Goal: Information Seeking & Learning: Learn about a topic

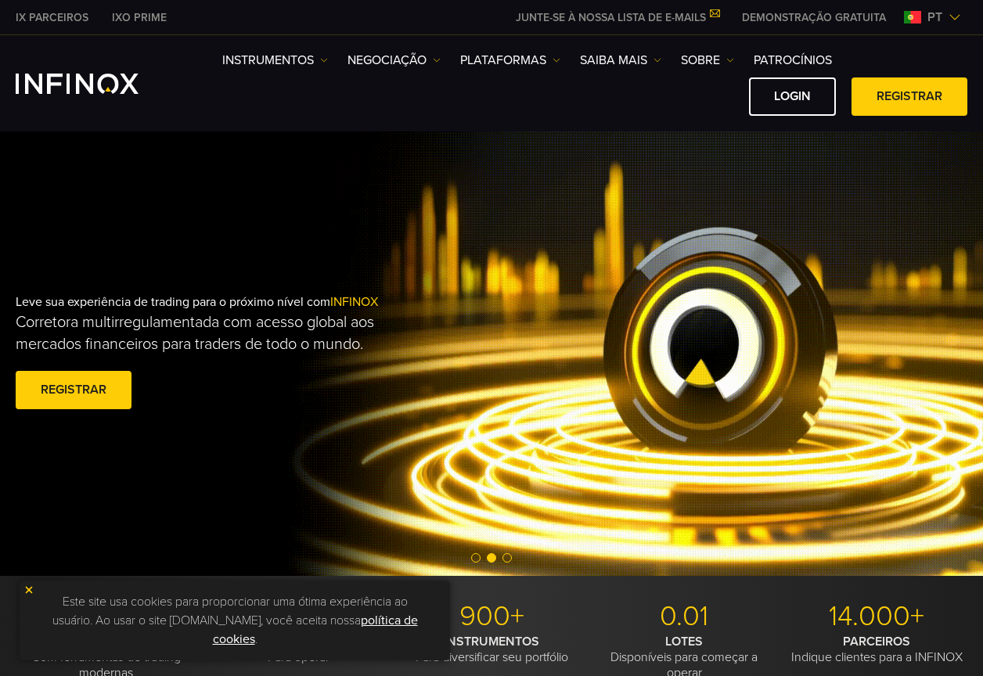
click at [26, 588] on img at bounding box center [28, 590] width 11 height 11
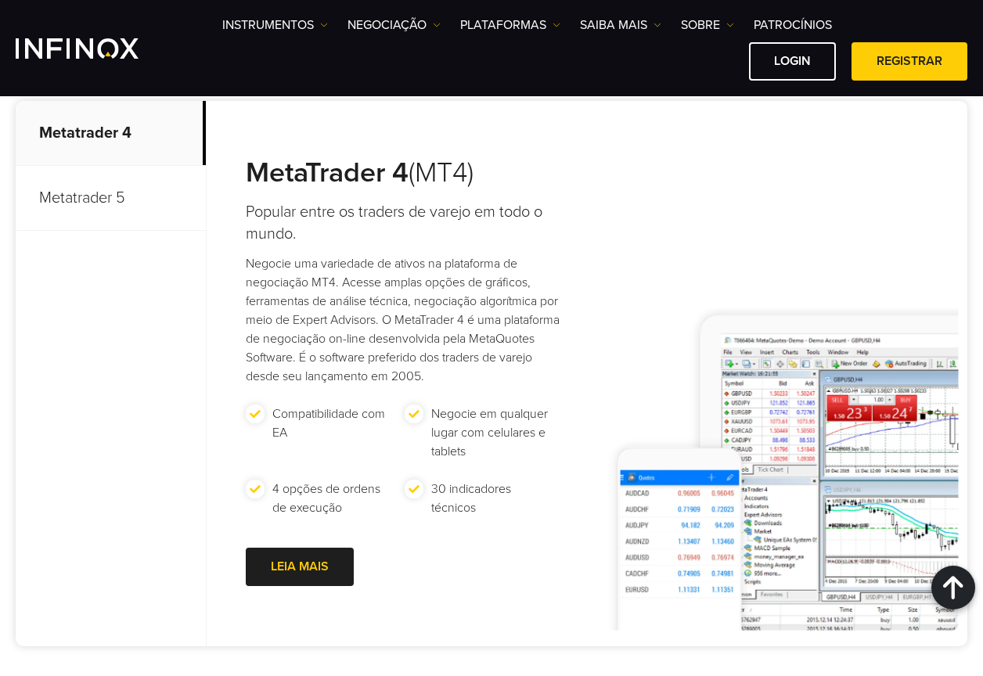
scroll to position [705, 0]
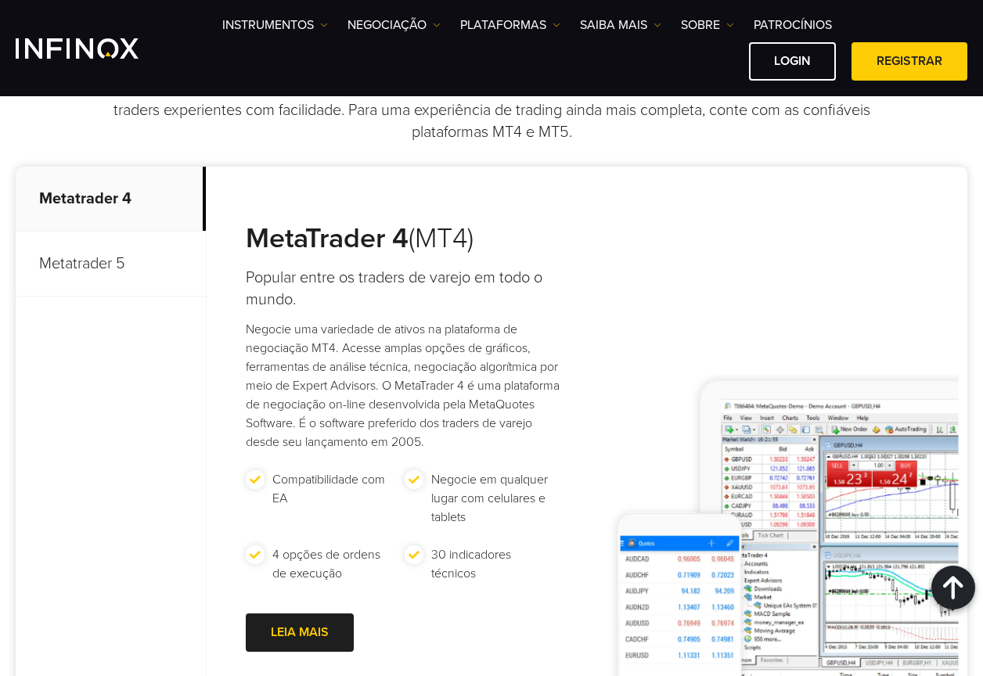
click at [106, 265] on p "Metatrader 5" at bounding box center [111, 264] width 190 height 65
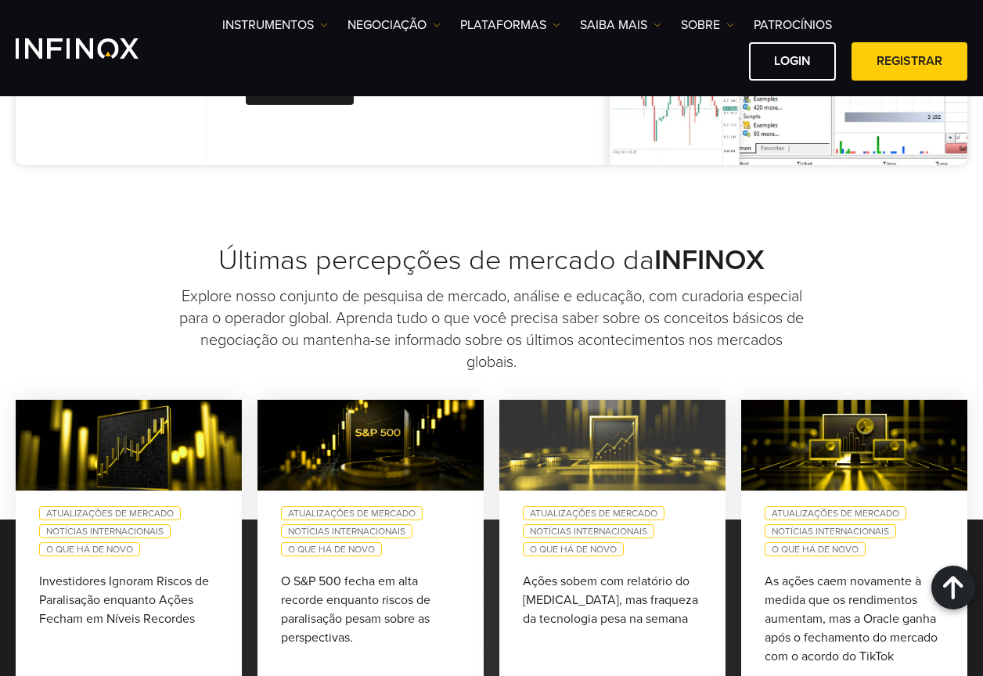
scroll to position [1331, 0]
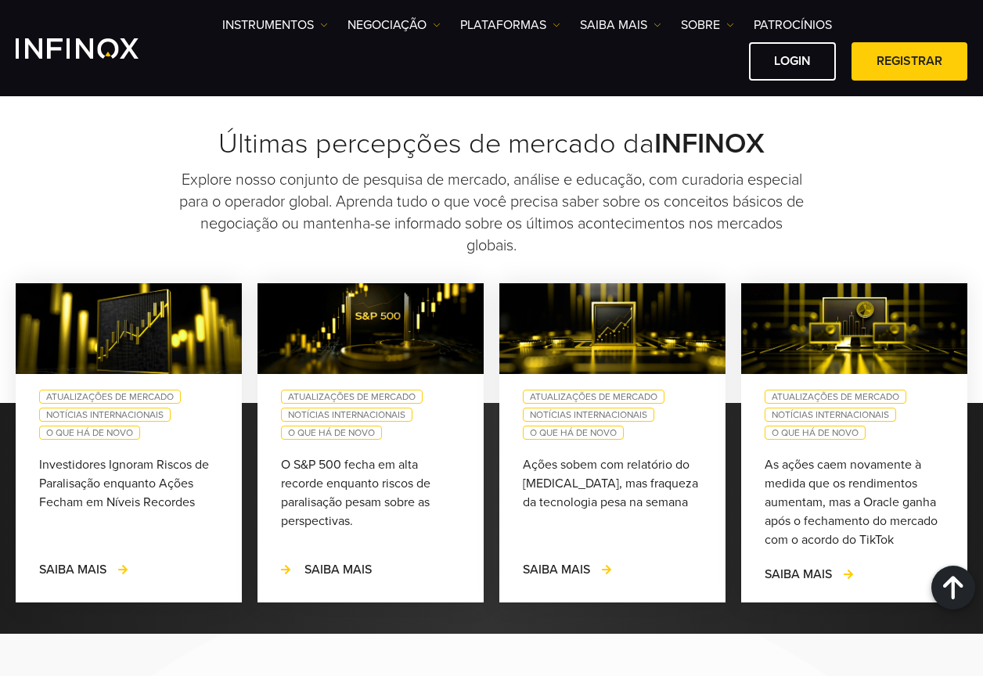
click at [323, 578] on span "SAIBA MAIS" at bounding box center [338, 570] width 67 height 16
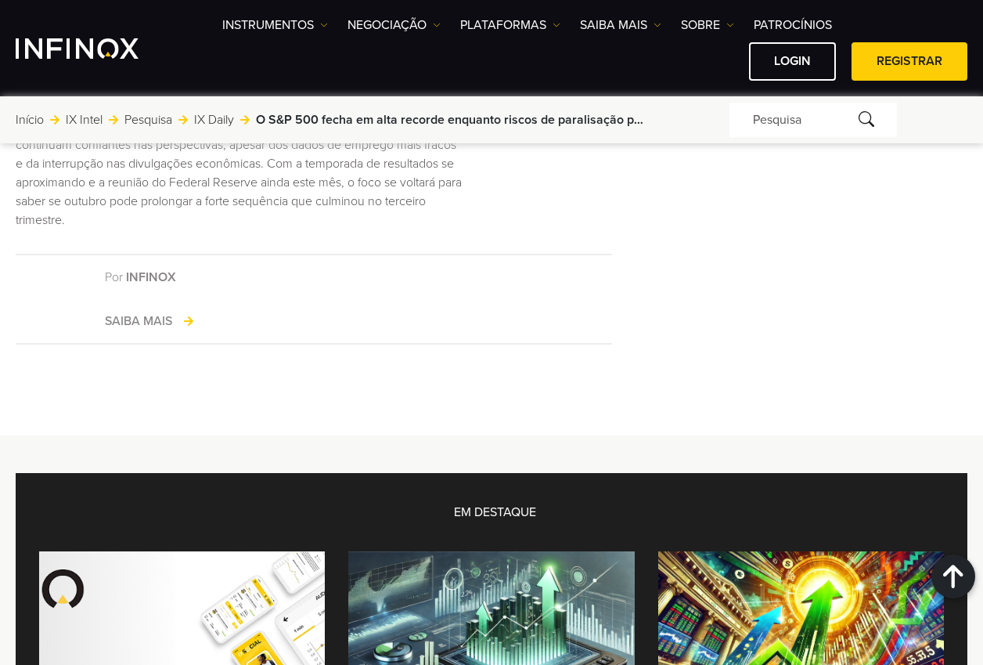
scroll to position [4071, 0]
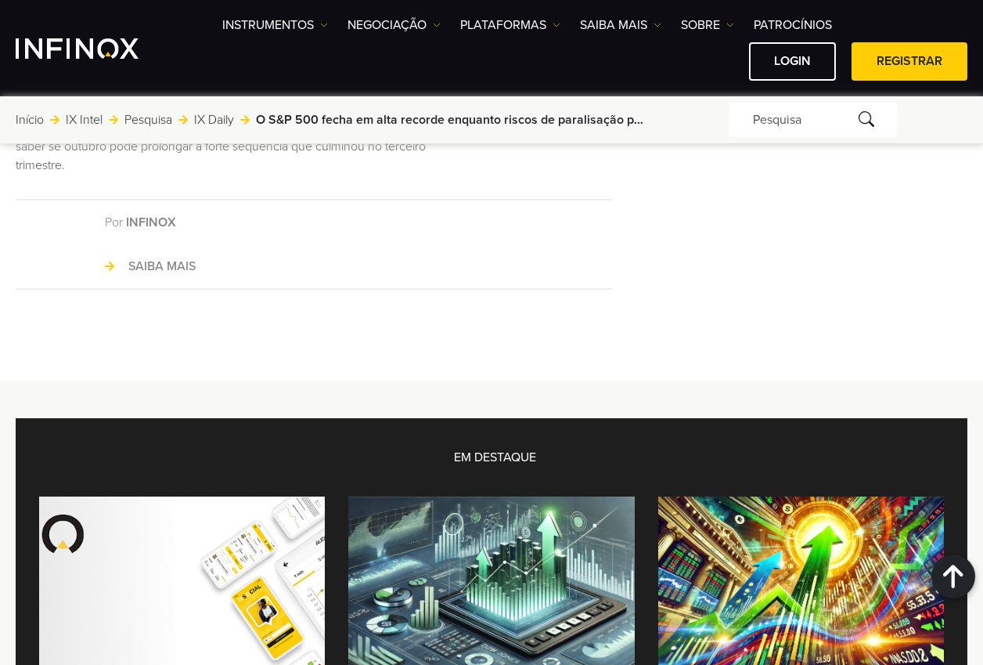
click at [148, 276] on link "SAIBA MAIS" at bounding box center [150, 266] width 91 height 19
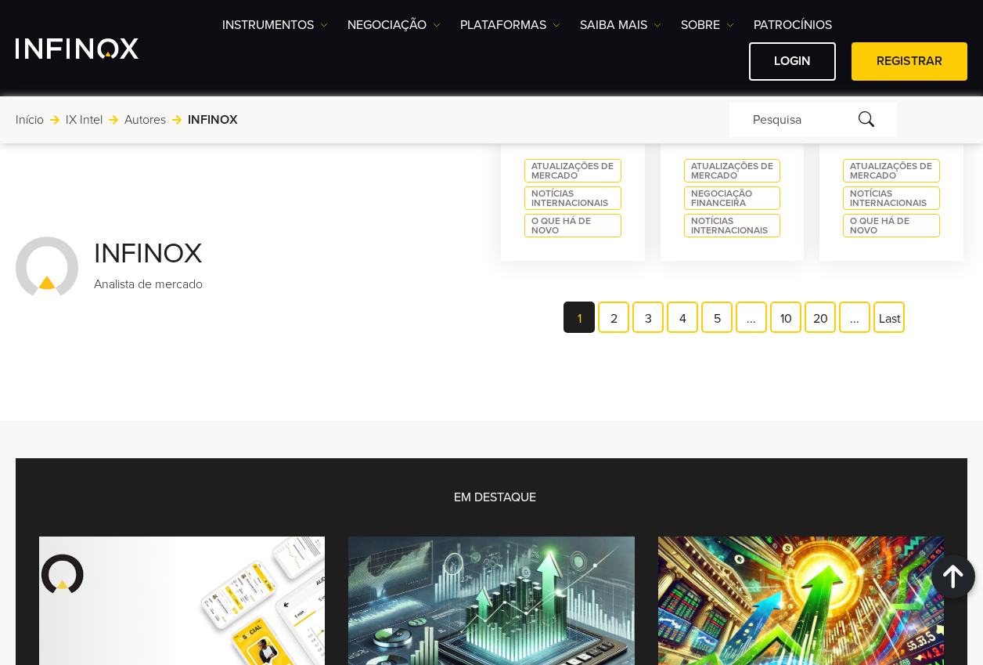
scroll to position [1409, 0]
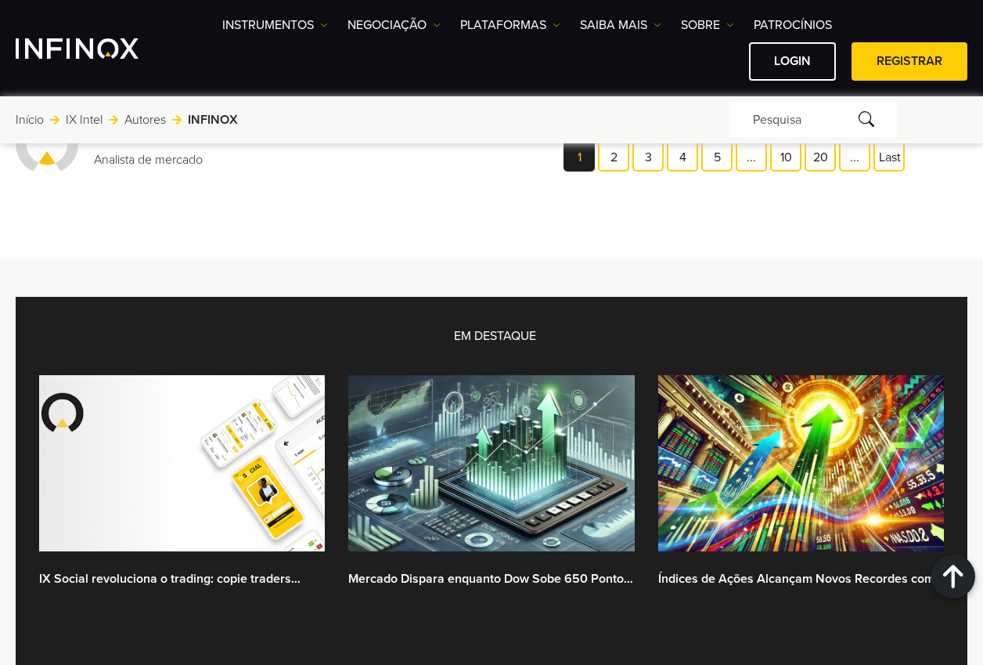
click at [153, 572] on link "IX Social revoluciona o trading: copie traders profissionais com muita facilida…" at bounding box center [182, 578] width 286 height 19
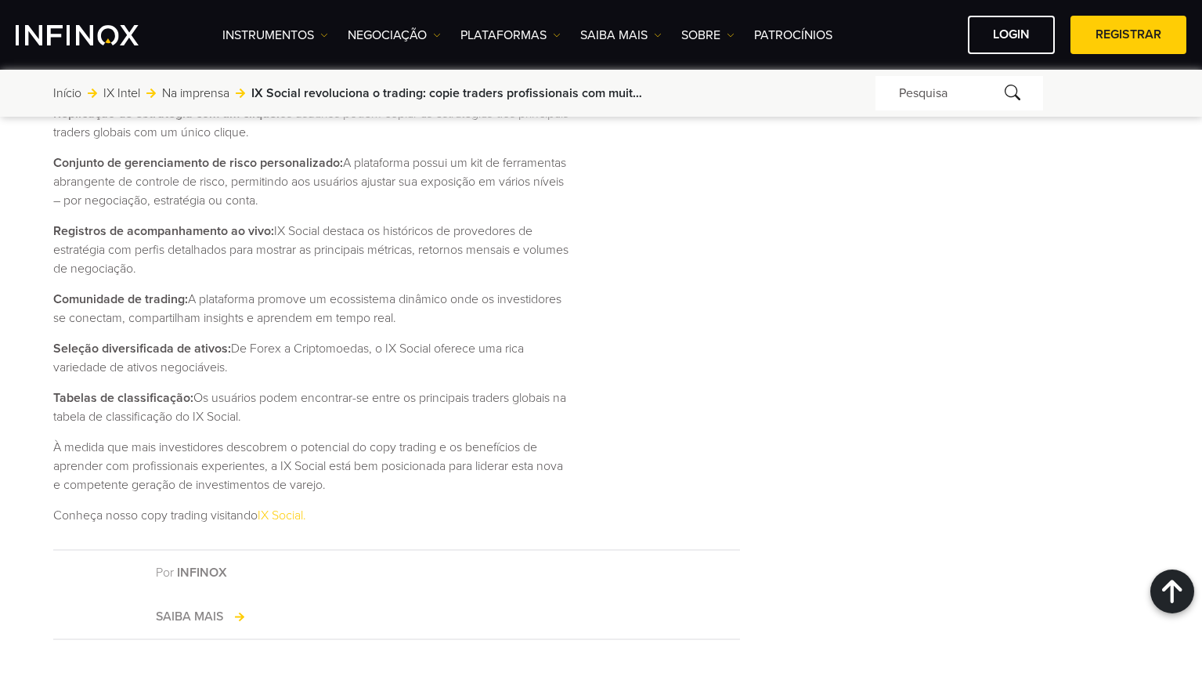
scroll to position [1566, 0]
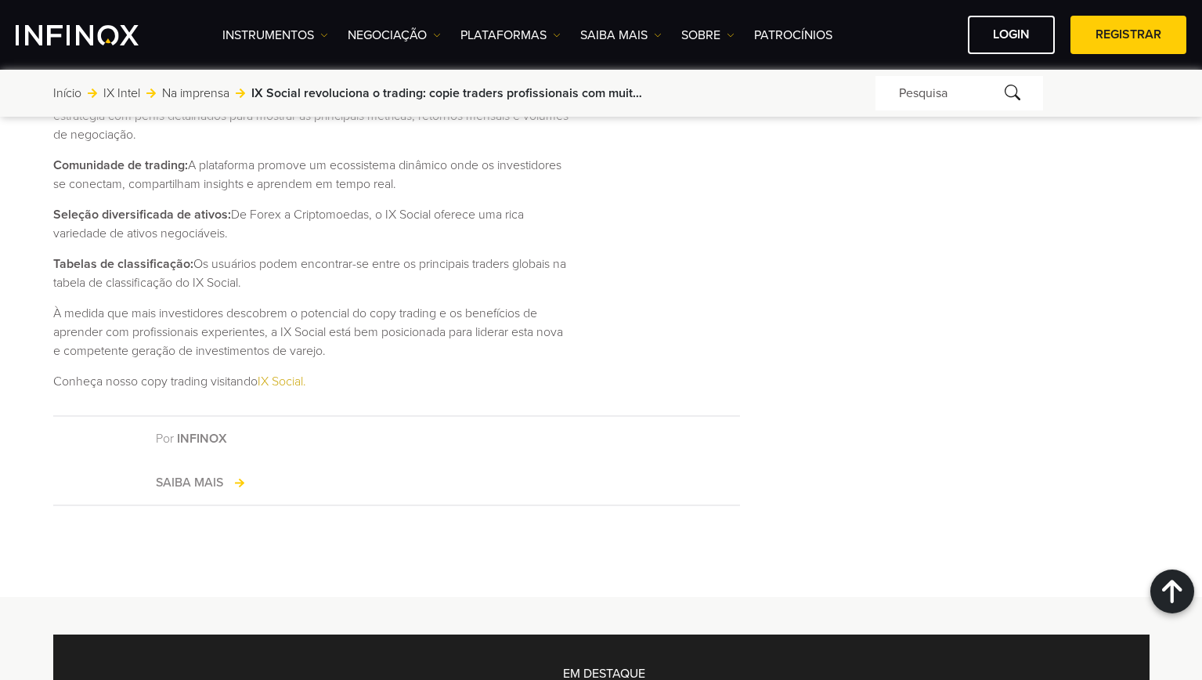
click at [294, 383] on link "IX Social." at bounding box center [282, 381] width 49 height 16
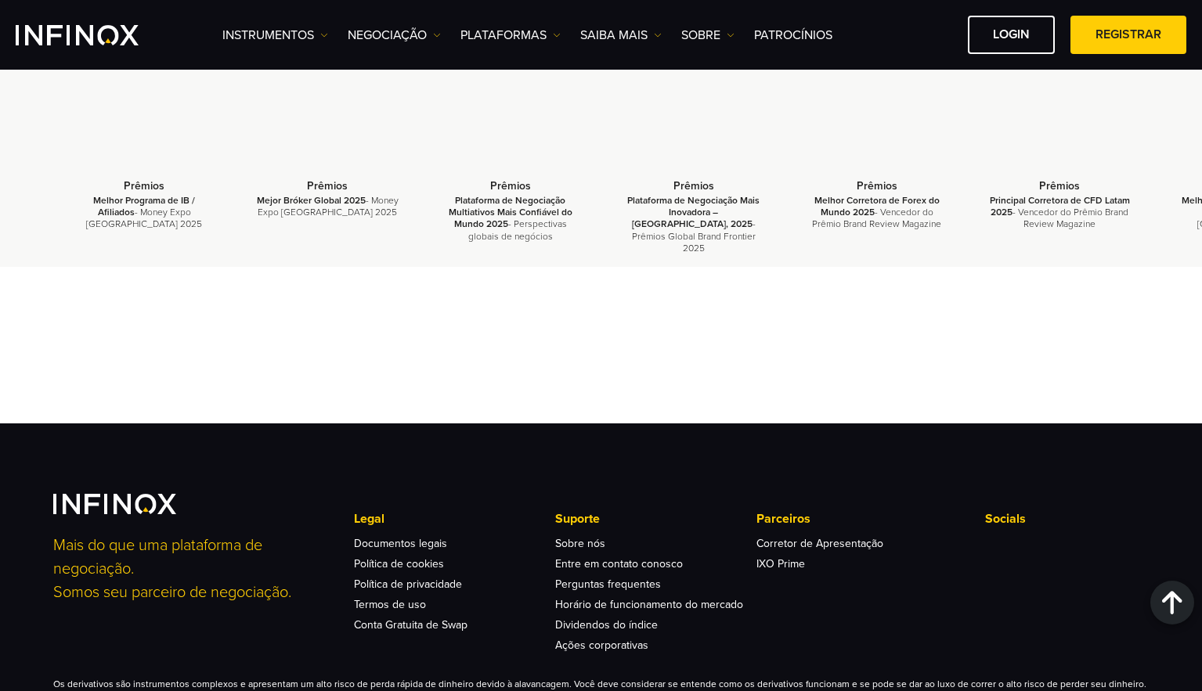
scroll to position [5559, 0]
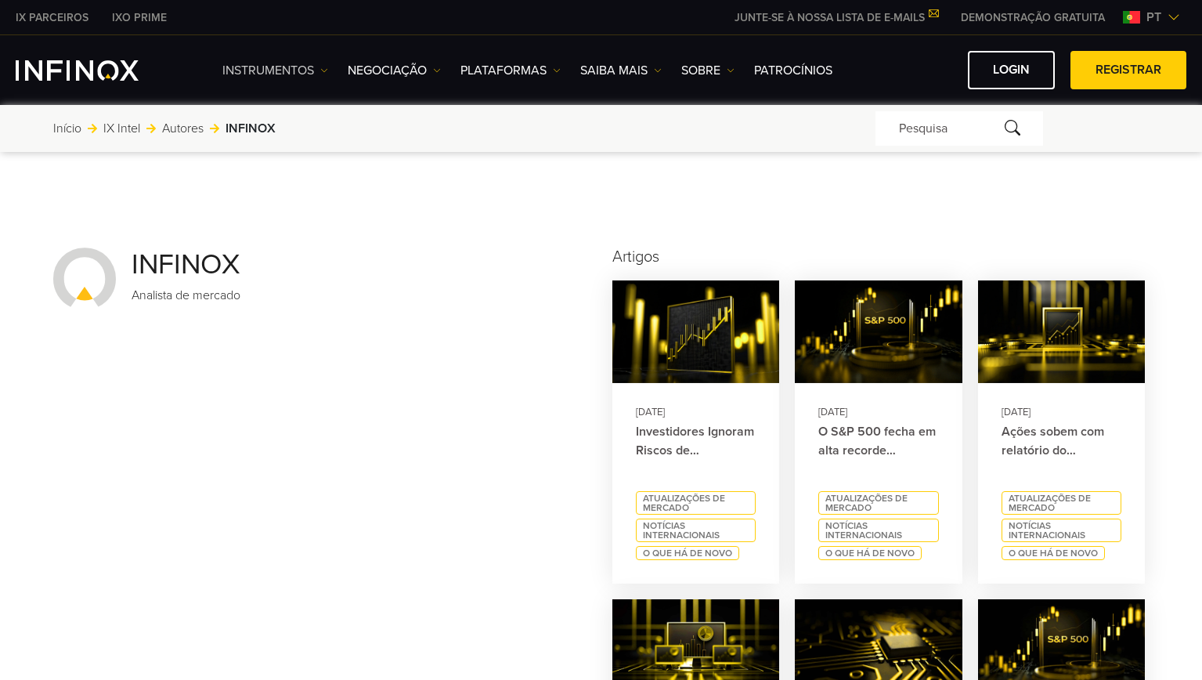
click at [259, 70] on link "Instrumentos" at bounding box center [275, 70] width 106 height 19
click at [371, 70] on link "NEGOCIAÇÃO" at bounding box center [394, 70] width 93 height 19
click at [510, 67] on link "PLATAFORMAS" at bounding box center [510, 70] width 100 height 19
click at [608, 68] on link "Saiba mais" at bounding box center [620, 70] width 81 height 19
click at [716, 76] on link "SOBRE" at bounding box center [707, 70] width 53 height 19
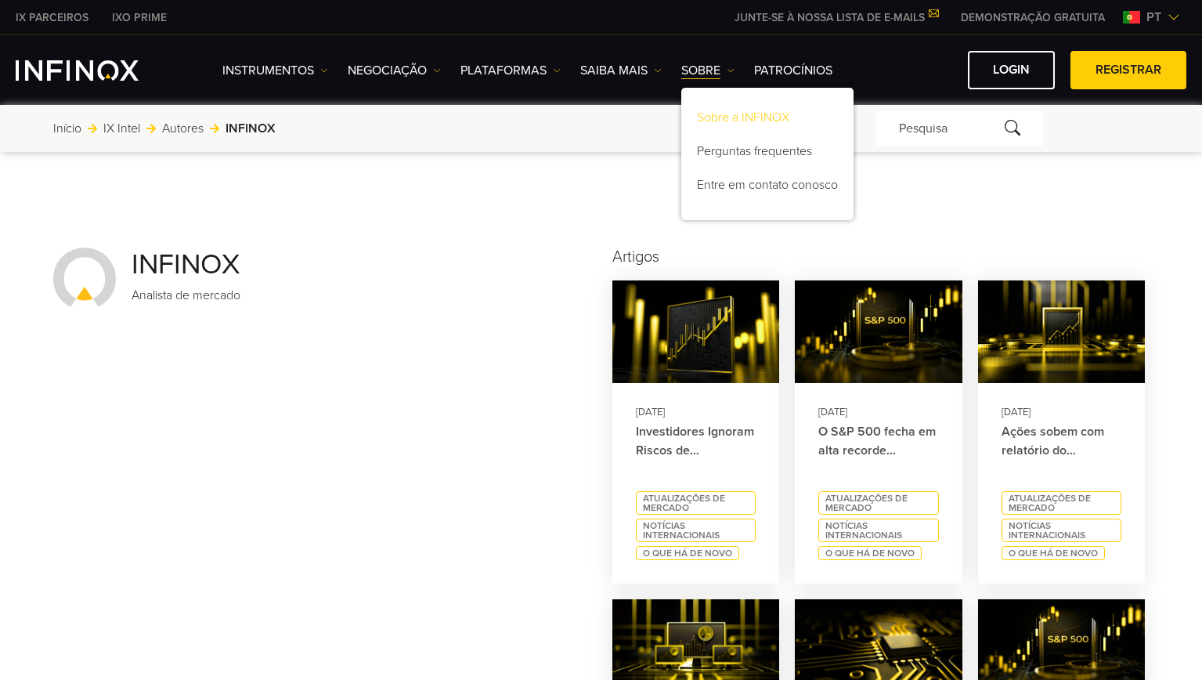
click at [727, 118] on link "Sobre a INFINOX" at bounding box center [767, 120] width 172 height 34
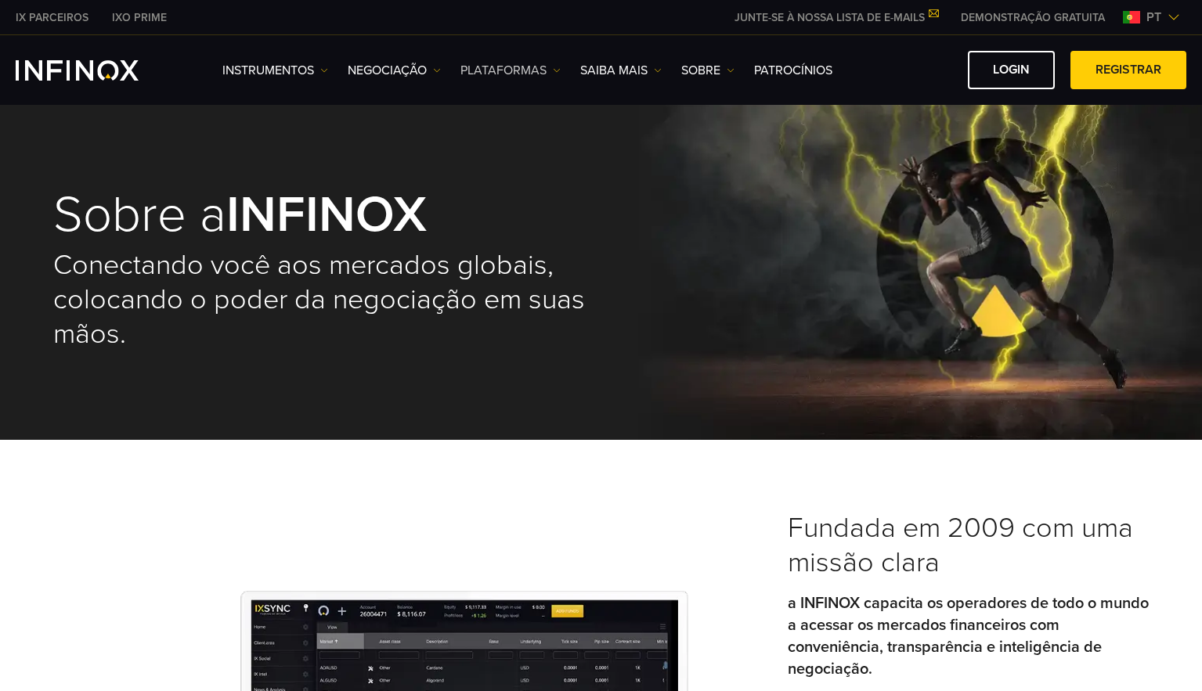
click at [496, 70] on link "PLATAFORMAS" at bounding box center [510, 70] width 100 height 19
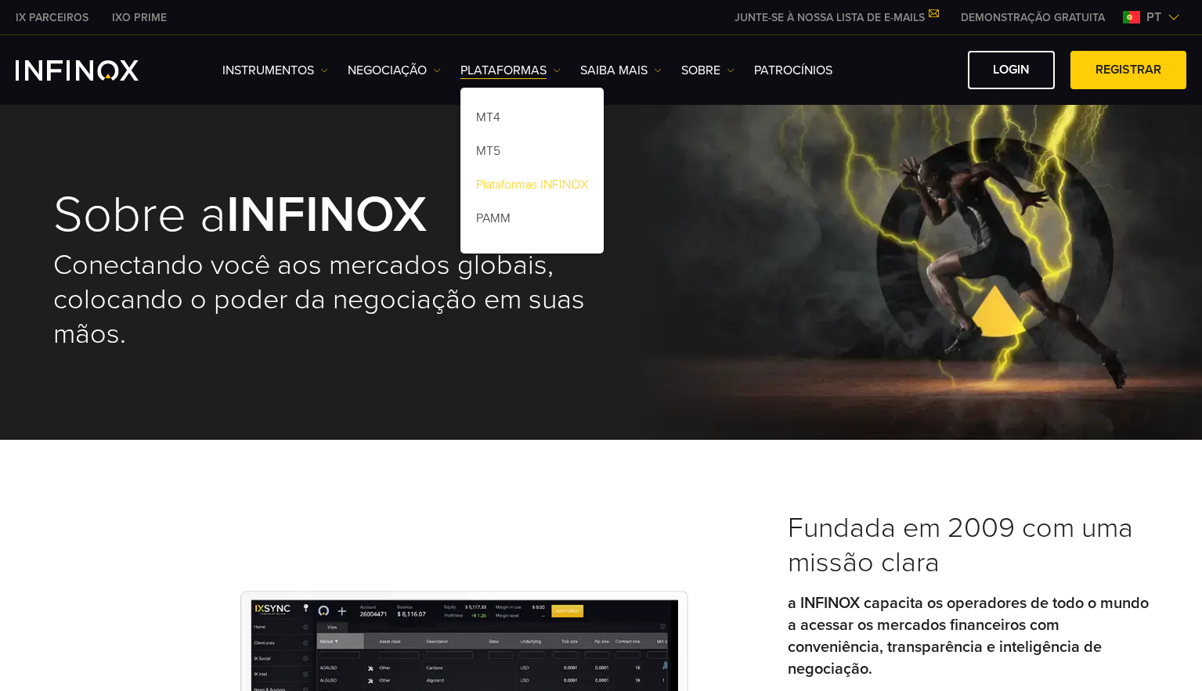
click at [507, 186] on link "Plataformas INFINOX" at bounding box center [531, 188] width 143 height 34
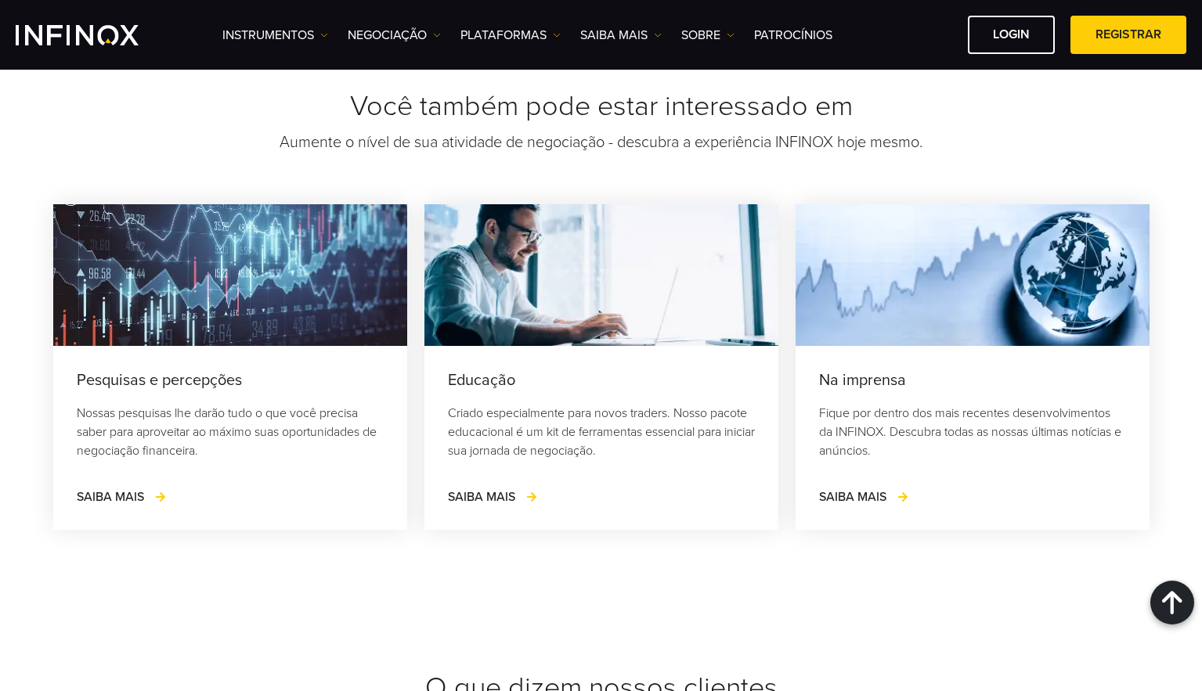
scroll to position [4541, 0]
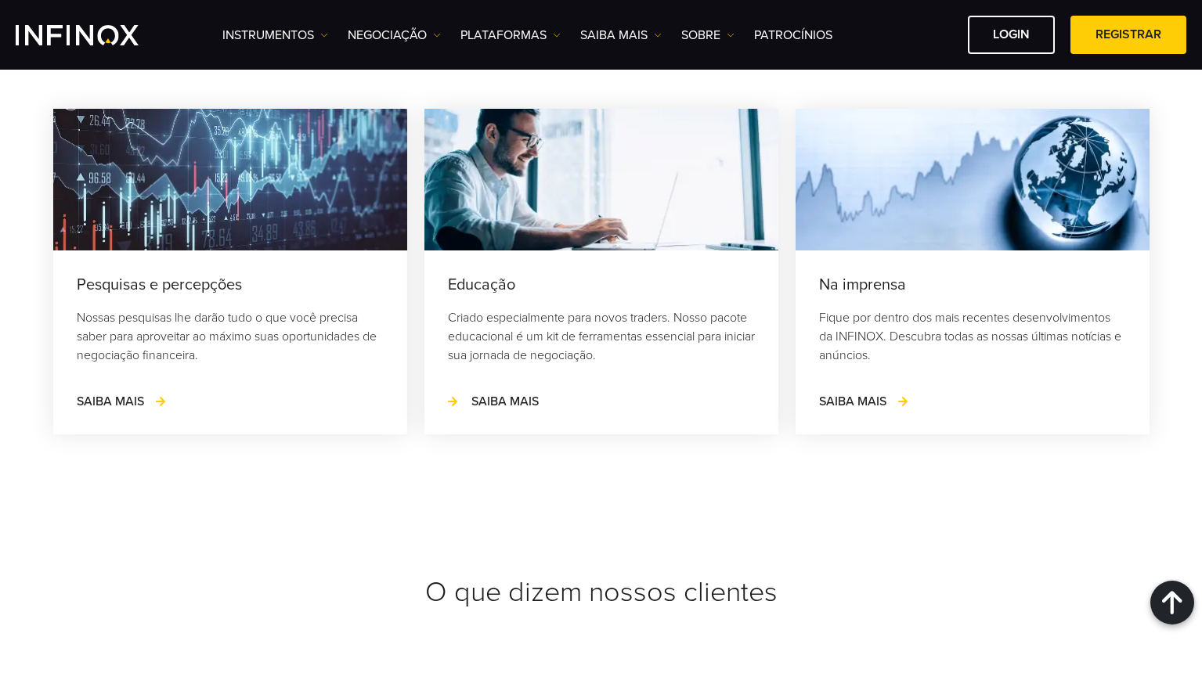
click at [485, 398] on span "SAIBA MAIS" at bounding box center [504, 402] width 67 height 16
